Goal: Transaction & Acquisition: Obtain resource

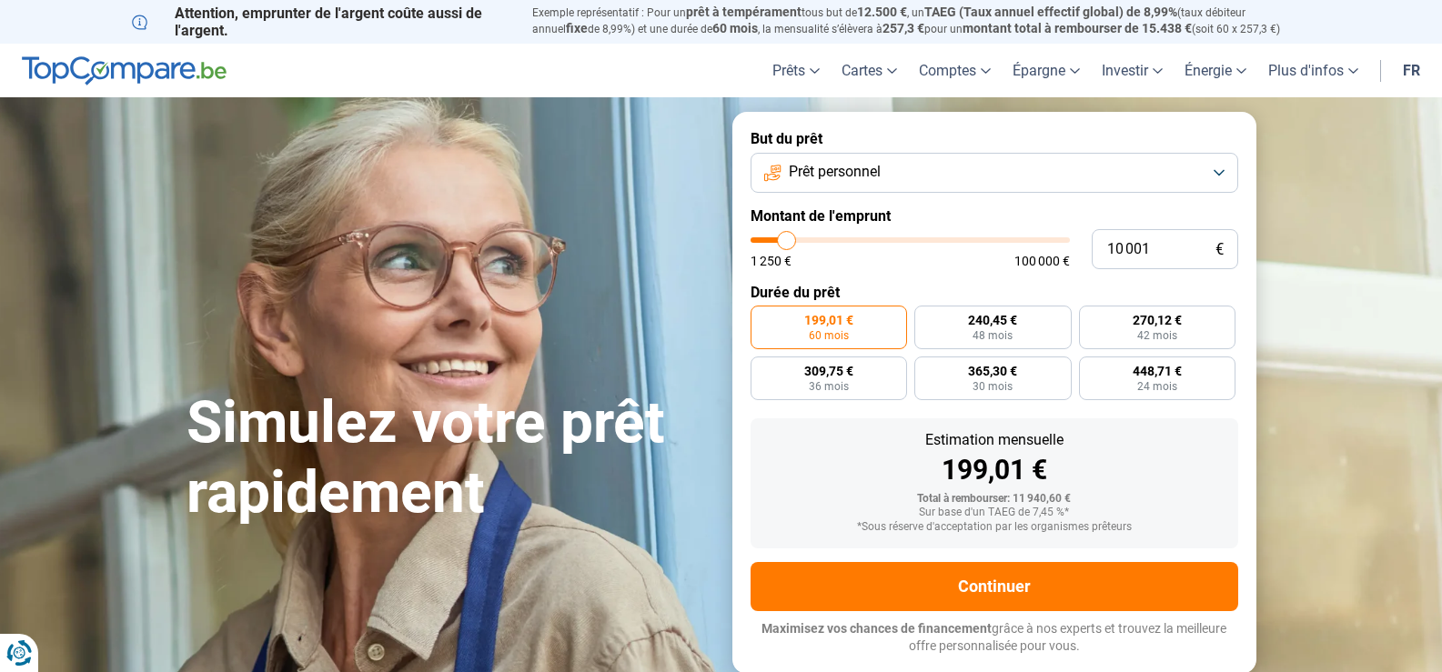
click at [1222, 176] on button "Prêt personnel" at bounding box center [994, 173] width 488 height 40
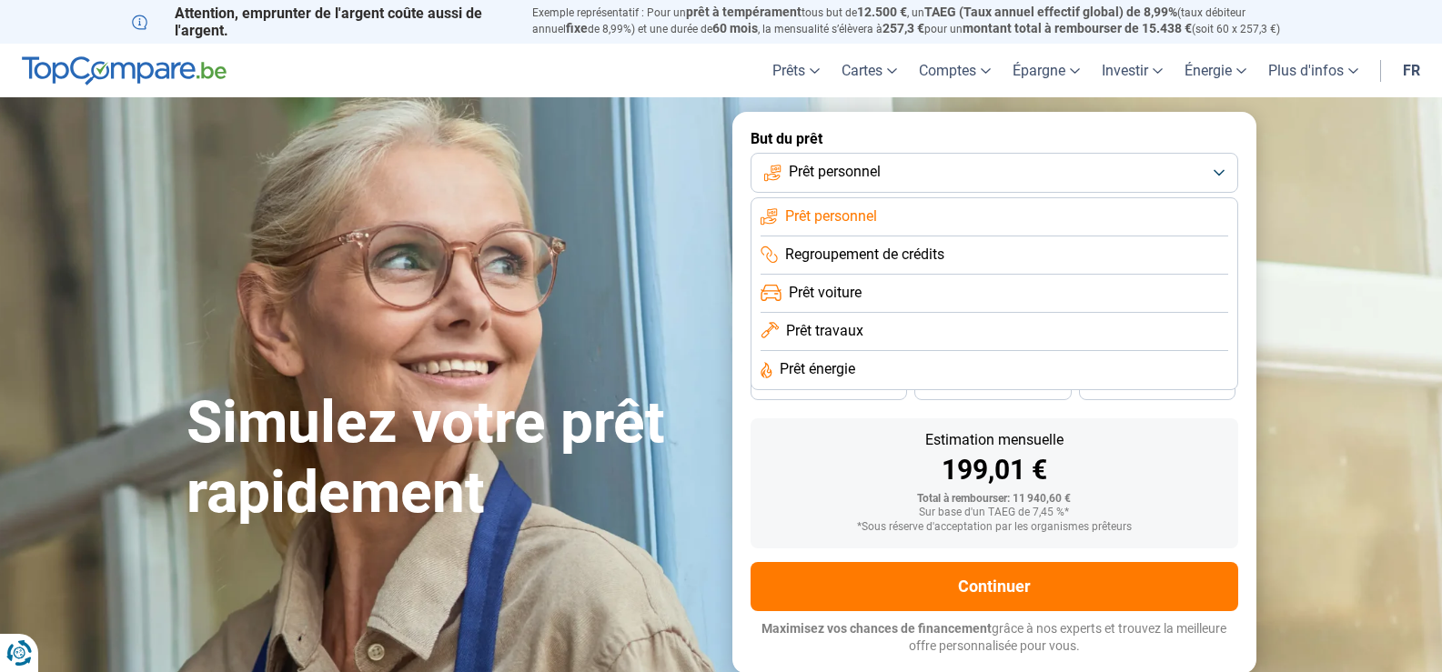
click at [830, 218] on span "Prêt personnel" at bounding box center [831, 216] width 92 height 20
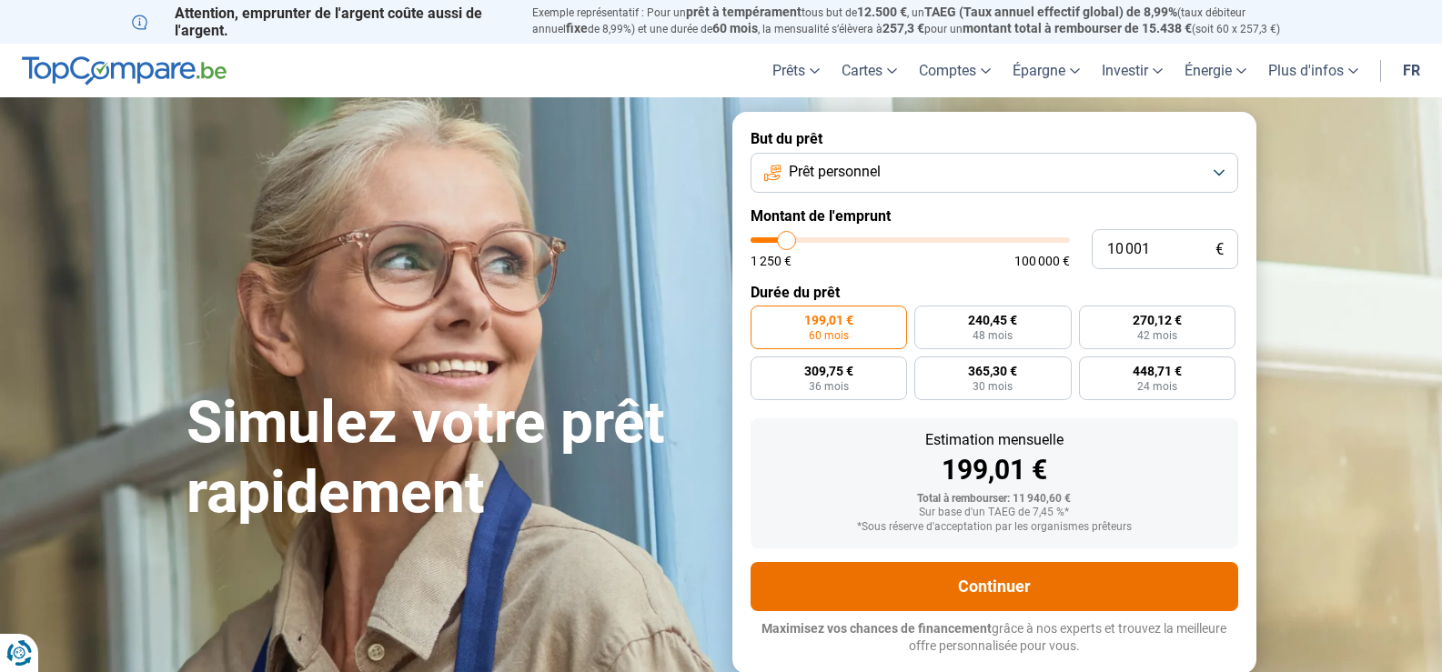
click at [1030, 590] on button "Continuer" at bounding box center [994, 586] width 488 height 49
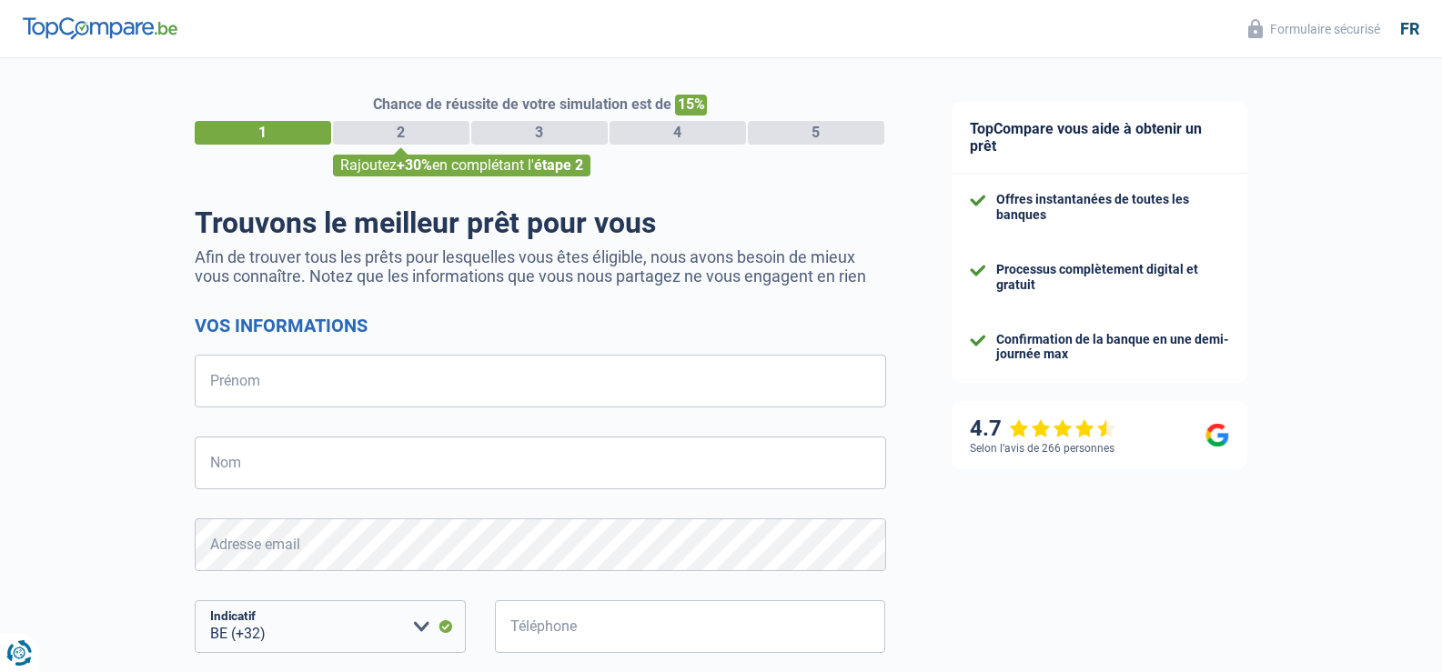
select select "32"
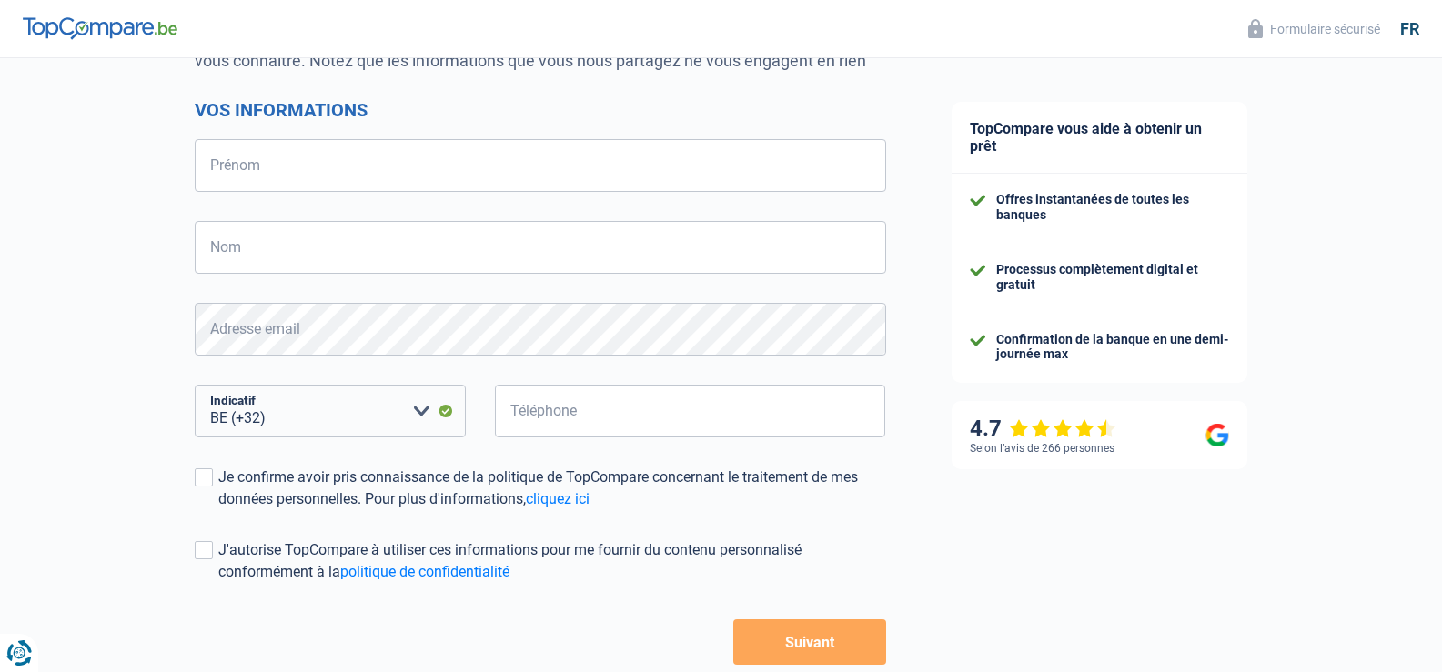
scroll to position [134, 0]
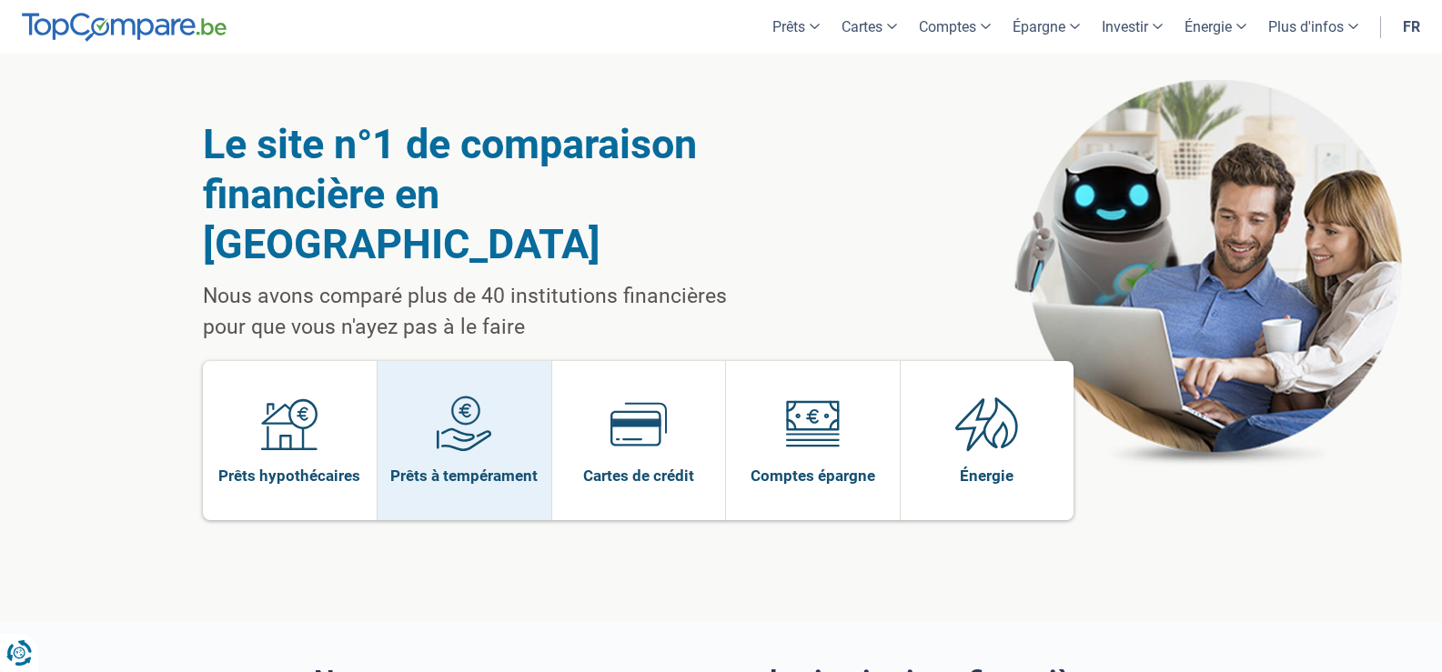
click at [453, 396] on img at bounding box center [464, 424] width 56 height 56
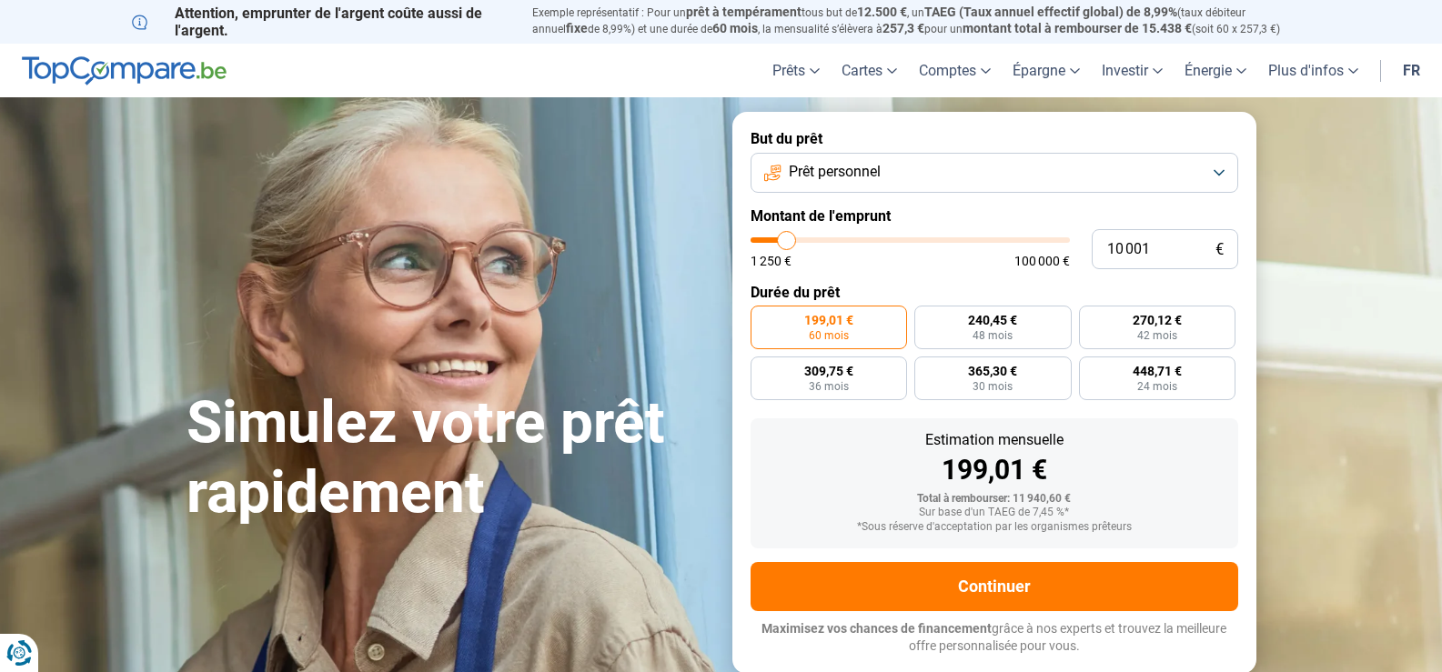
click at [1222, 176] on button "Prêt personnel" at bounding box center [994, 173] width 488 height 40
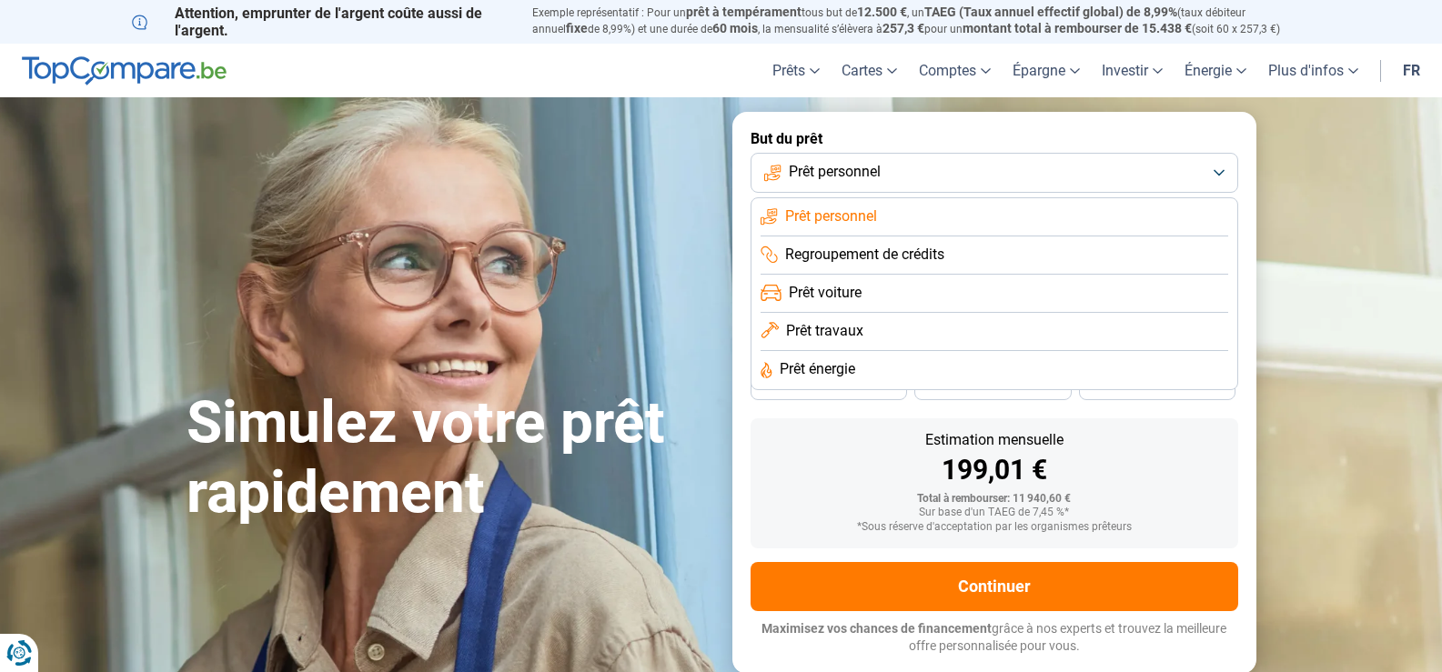
click at [861, 220] on span "Prêt personnel" at bounding box center [831, 216] width 92 height 20
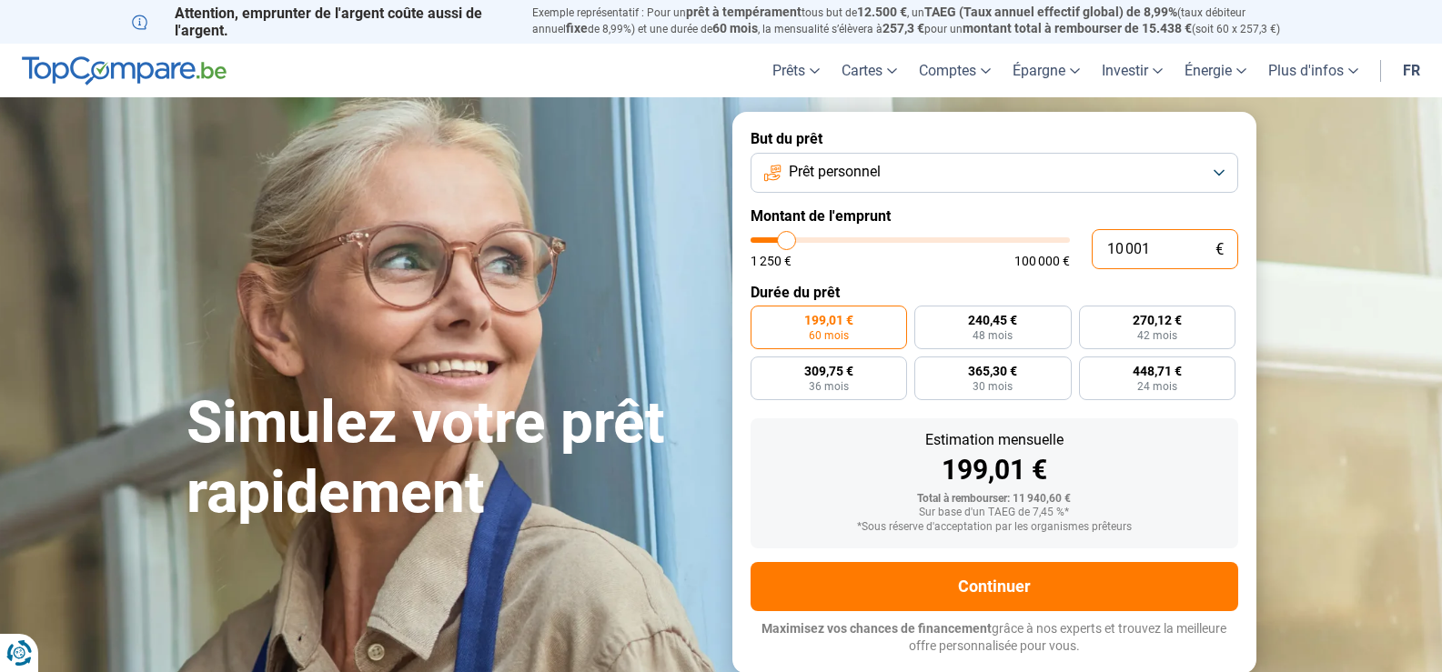
drag, startPoint x: 1153, startPoint y: 249, endPoint x: 1041, endPoint y: 315, distance: 130.4
click at [1089, 248] on div "10 001 € 1 250 € 100 000 €" at bounding box center [994, 249] width 488 height 40
type input "2"
type input "1250"
type input "20"
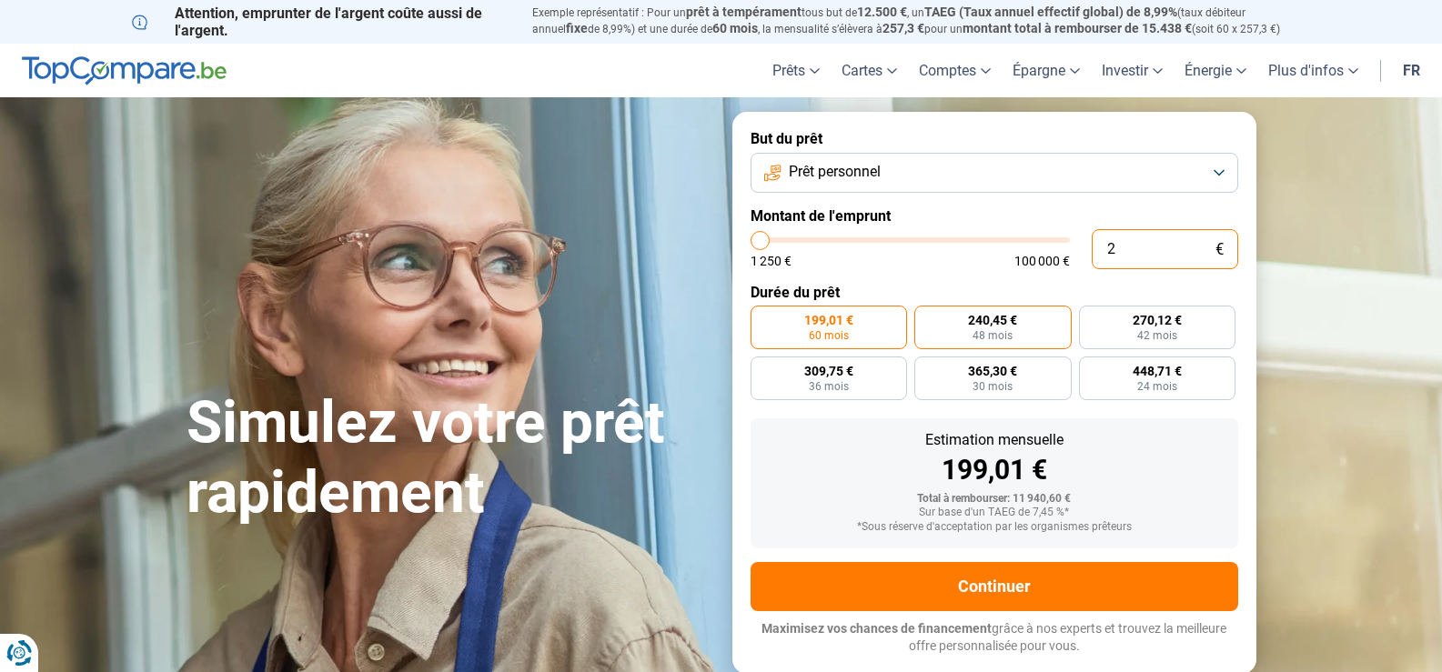
type input "1250"
type input "200"
type input "1250"
type input "2 000"
type input "2000"
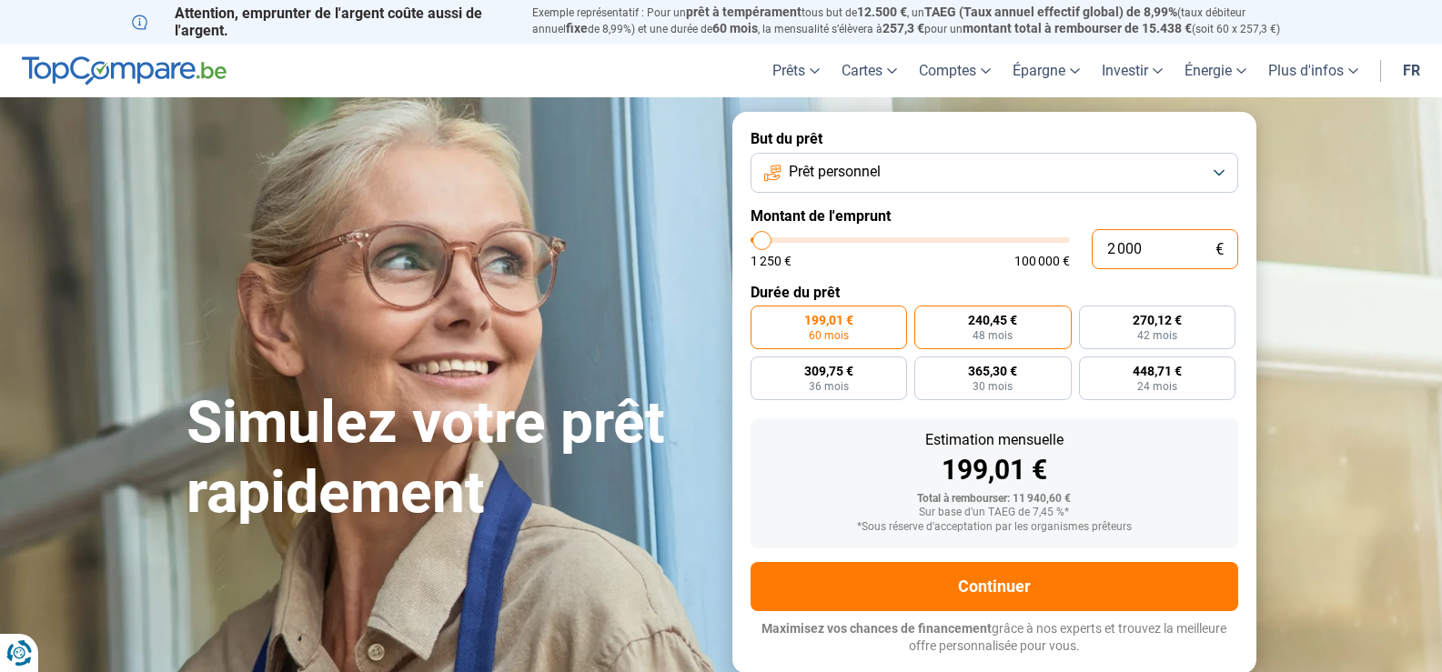
type input "20 000"
type input "20000"
radio input "false"
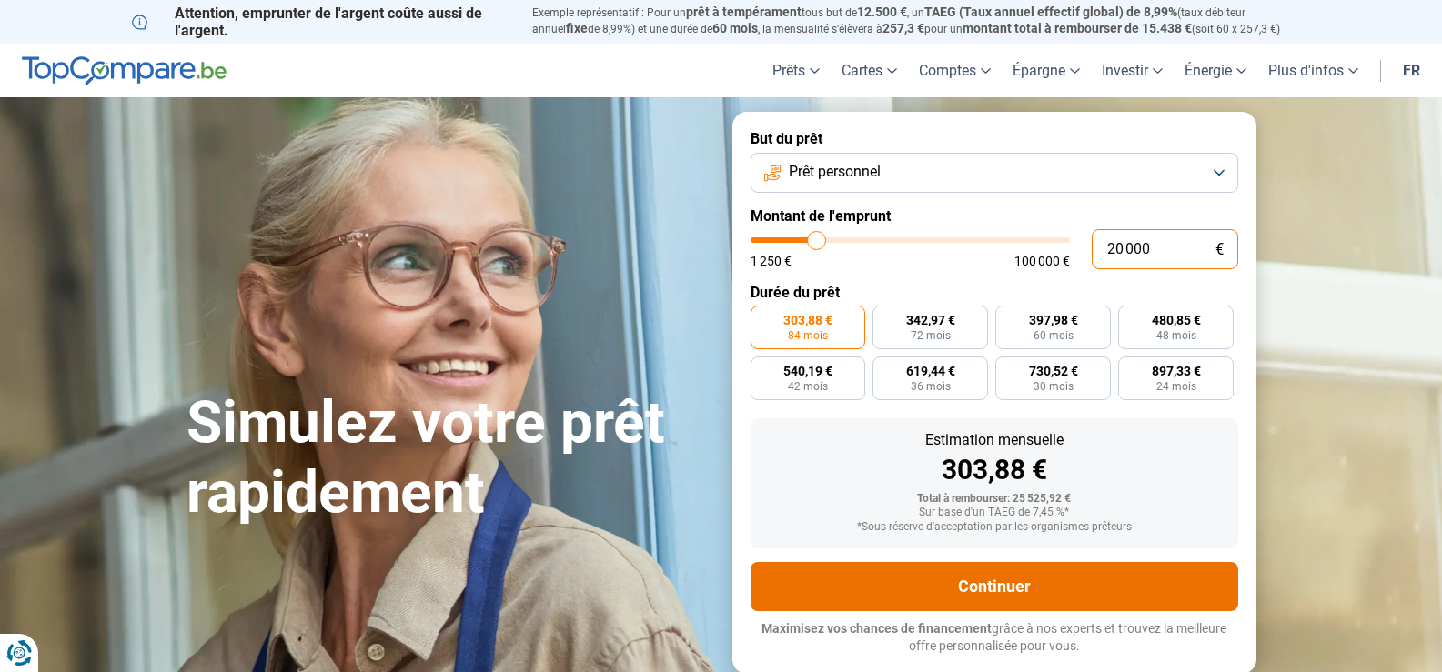
type input "20 000"
click at [1012, 579] on button "Continuer" at bounding box center [994, 586] width 488 height 49
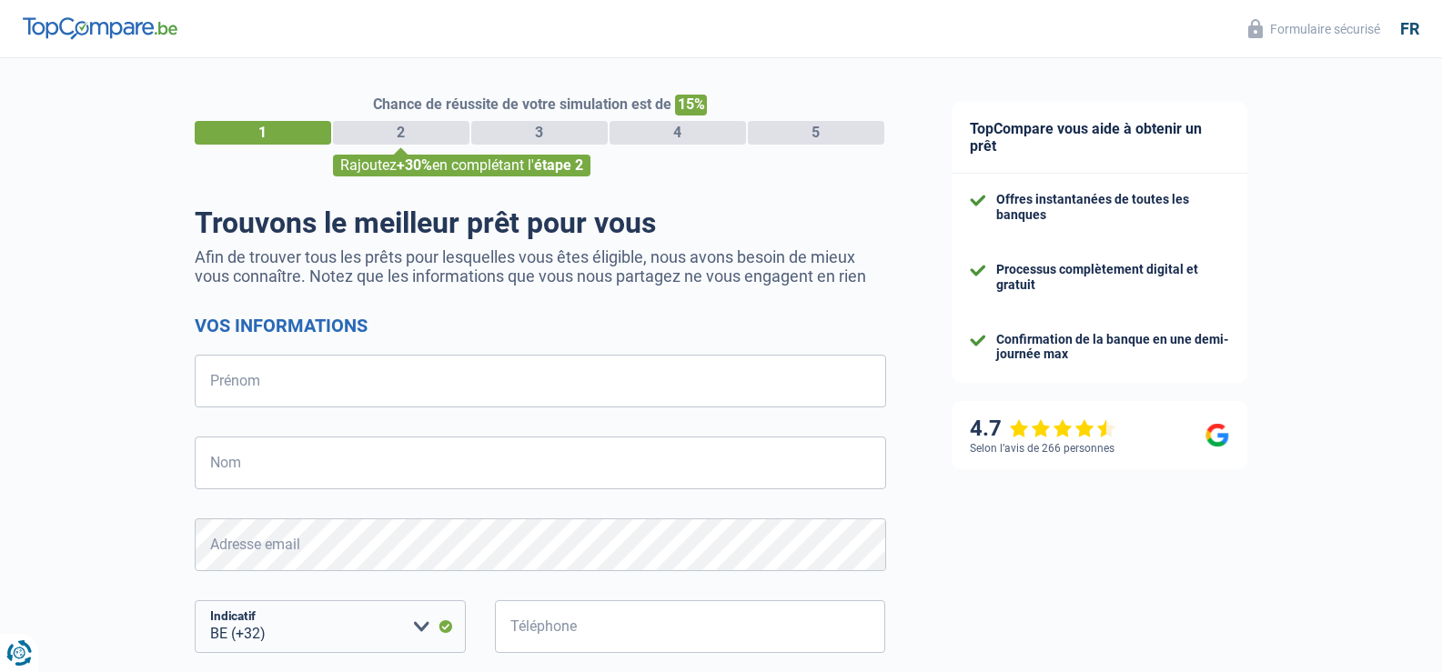
select select "32"
